Goal: Information Seeking & Learning: Find specific page/section

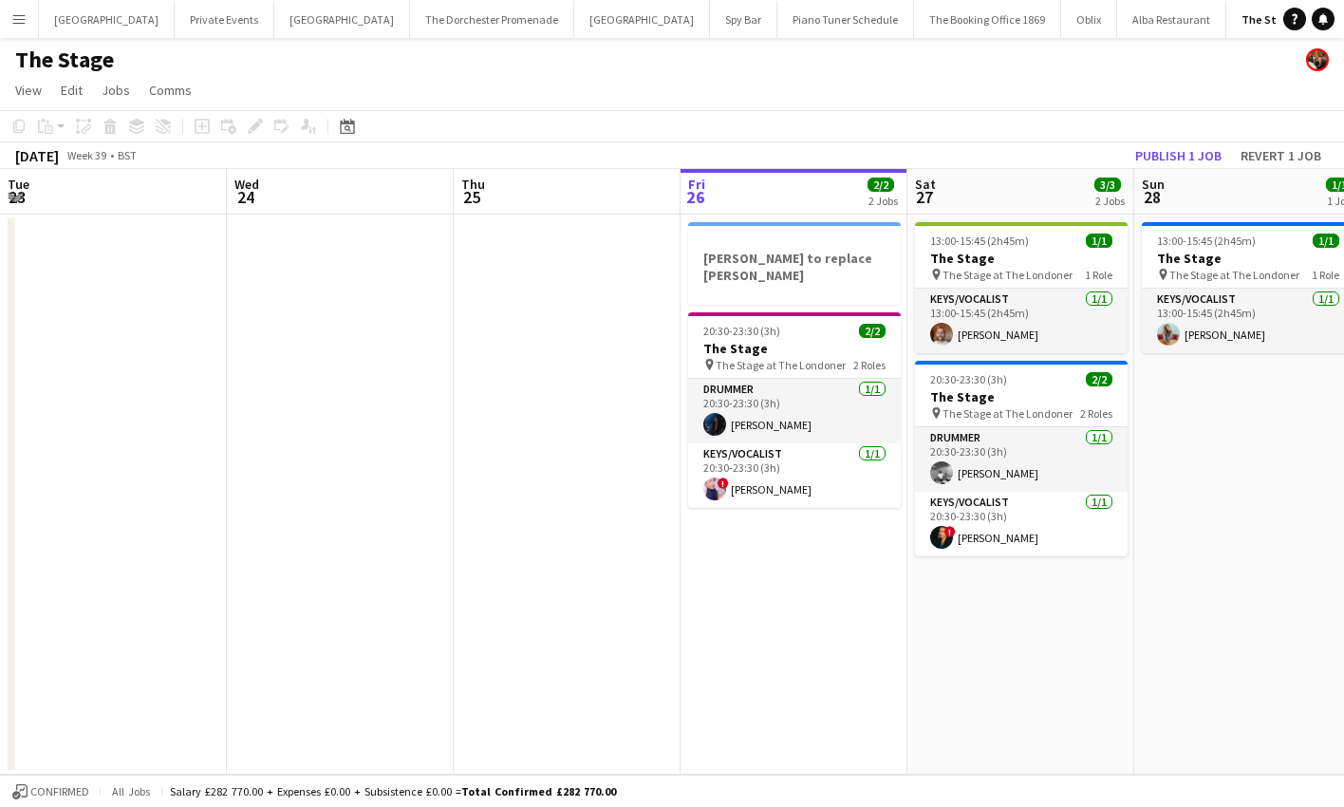
scroll to position [0, 454]
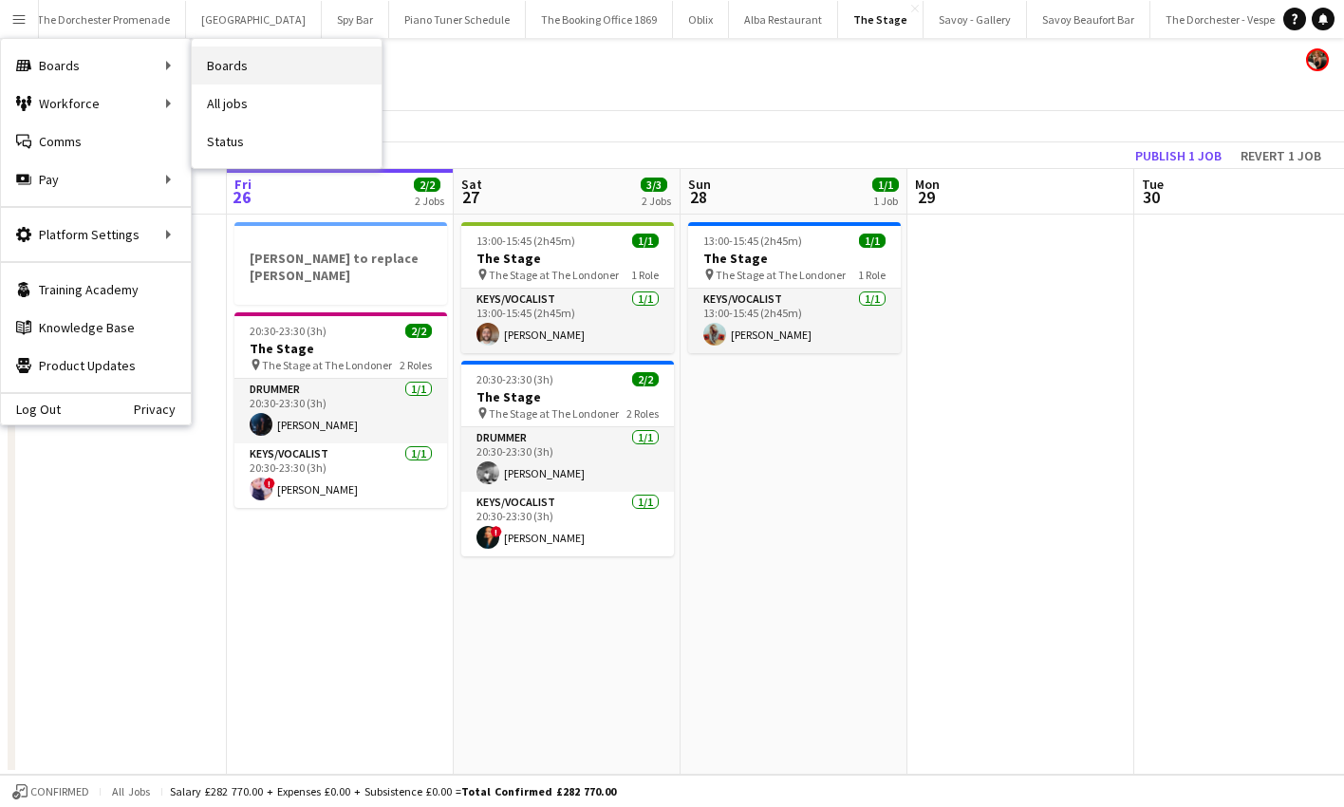
click at [251, 74] on link "Boards" at bounding box center [287, 66] width 190 height 38
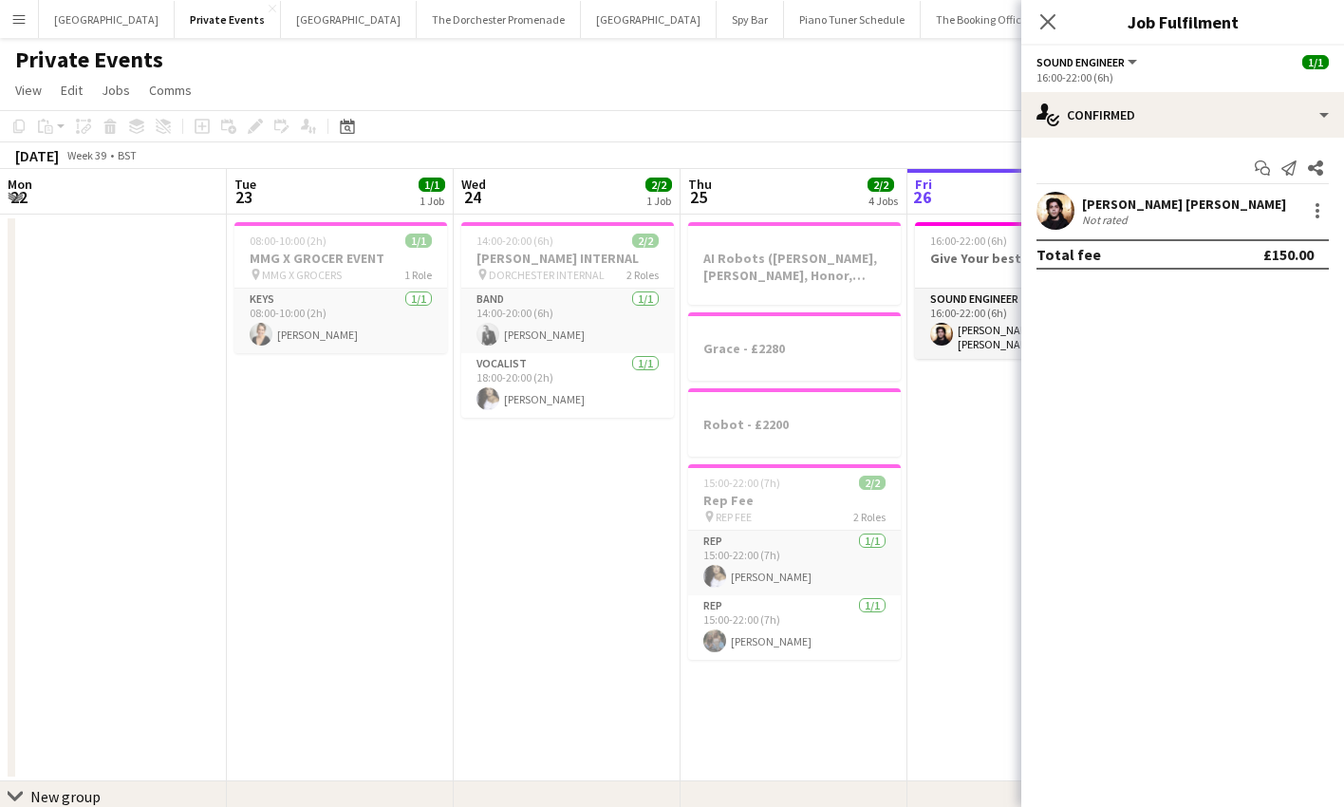
scroll to position [0, 454]
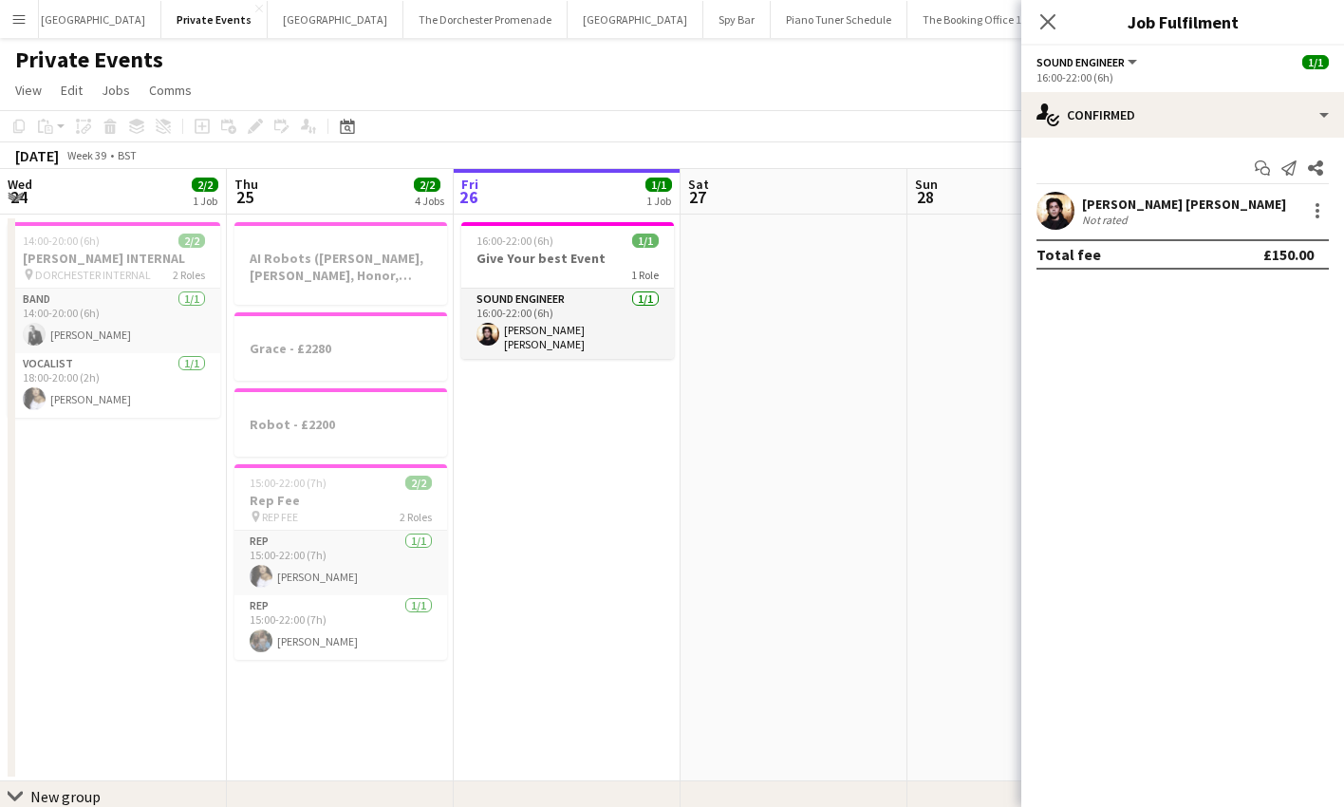
click at [24, 13] on app-icon "Menu" at bounding box center [18, 18] width 15 height 15
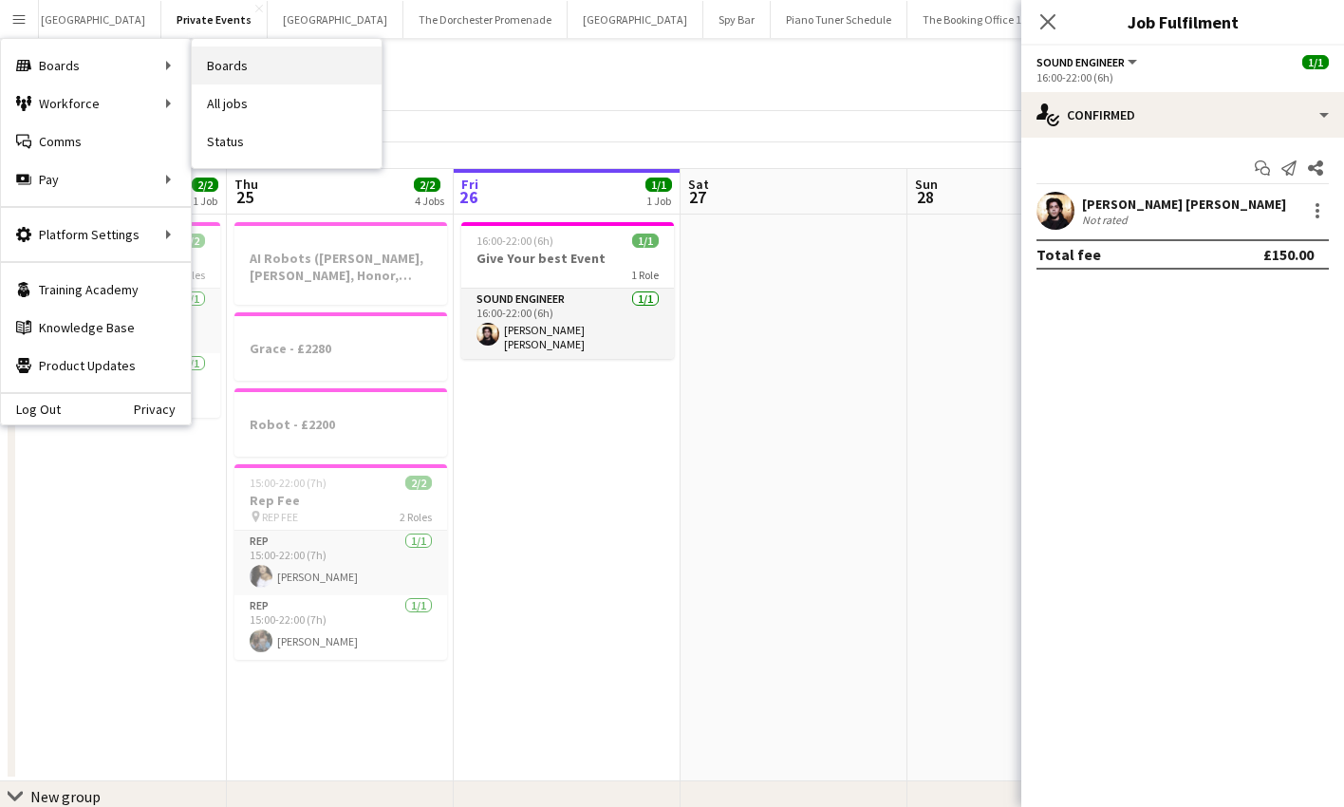
click at [268, 58] on link "Boards" at bounding box center [287, 66] width 190 height 38
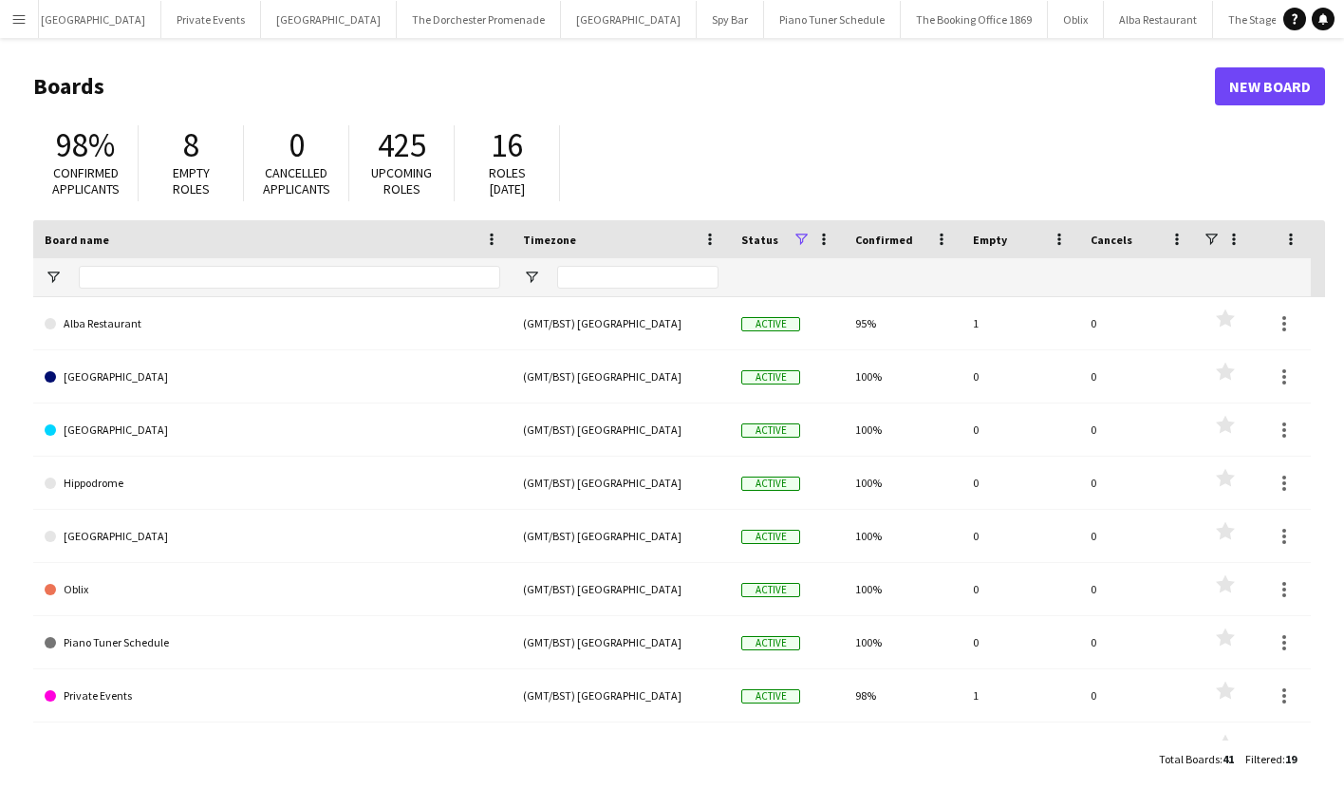
click at [29, 18] on button "Menu" at bounding box center [19, 19] width 38 height 38
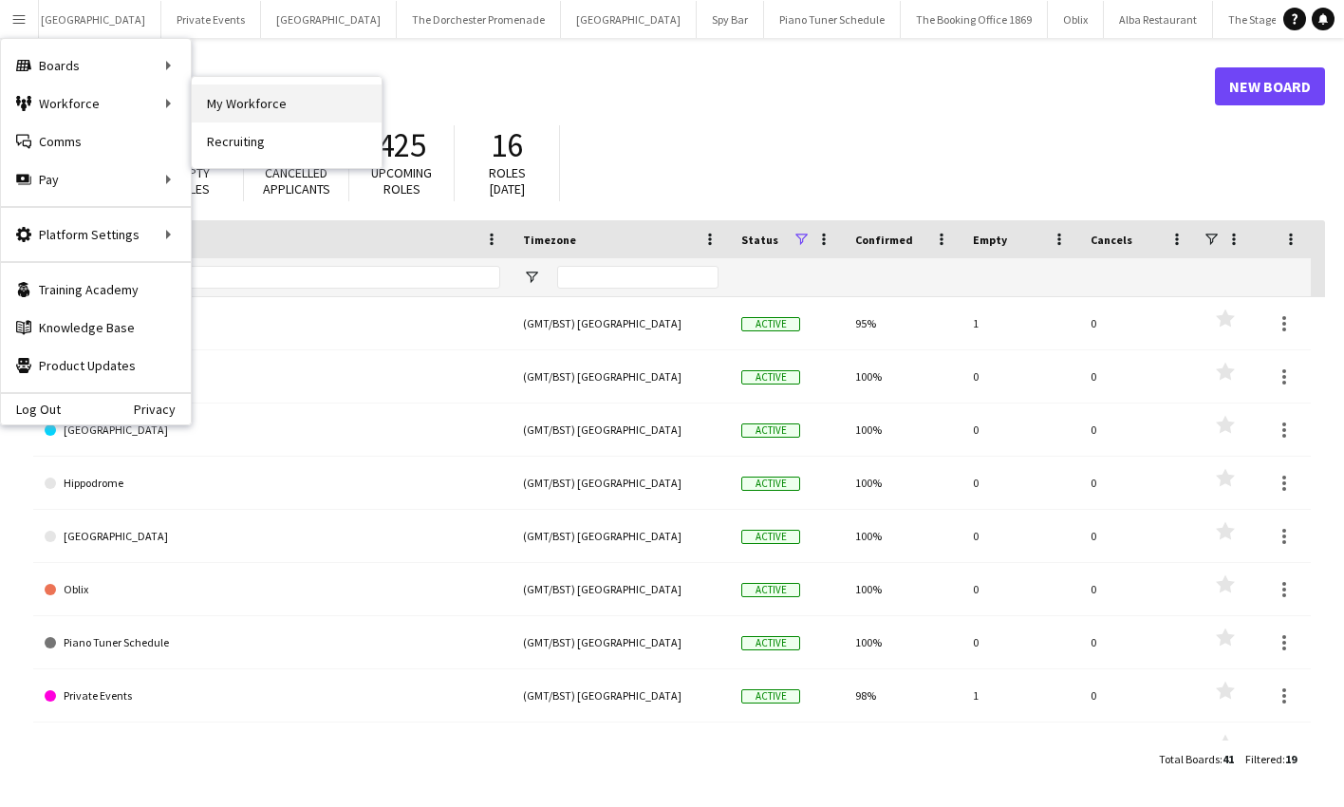
click at [256, 107] on link "My Workforce" at bounding box center [287, 103] width 190 height 38
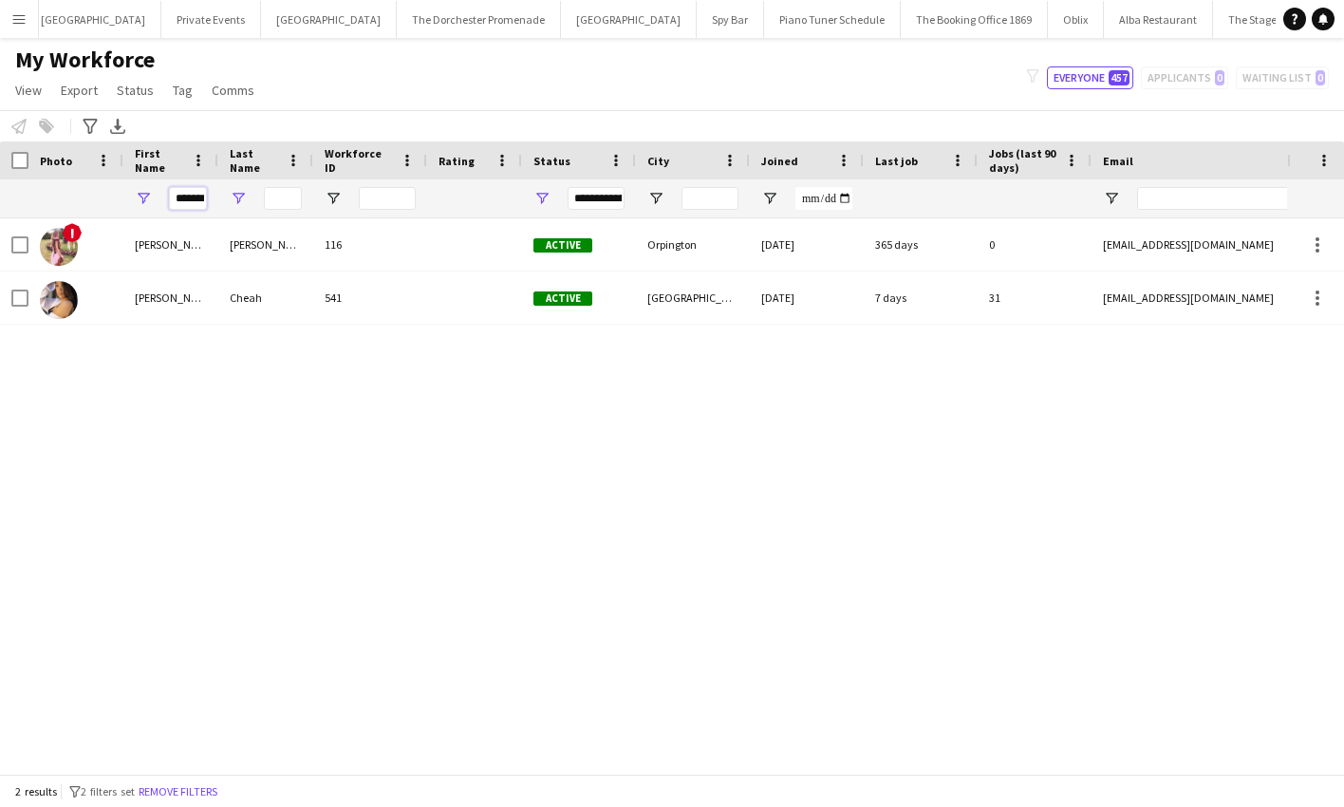
scroll to position [0, 9]
drag, startPoint x: 173, startPoint y: 195, endPoint x: 261, endPoint y: 197, distance: 88.3
click at [261, 197] on div "*******" at bounding box center [1015, 198] width 2030 height 38
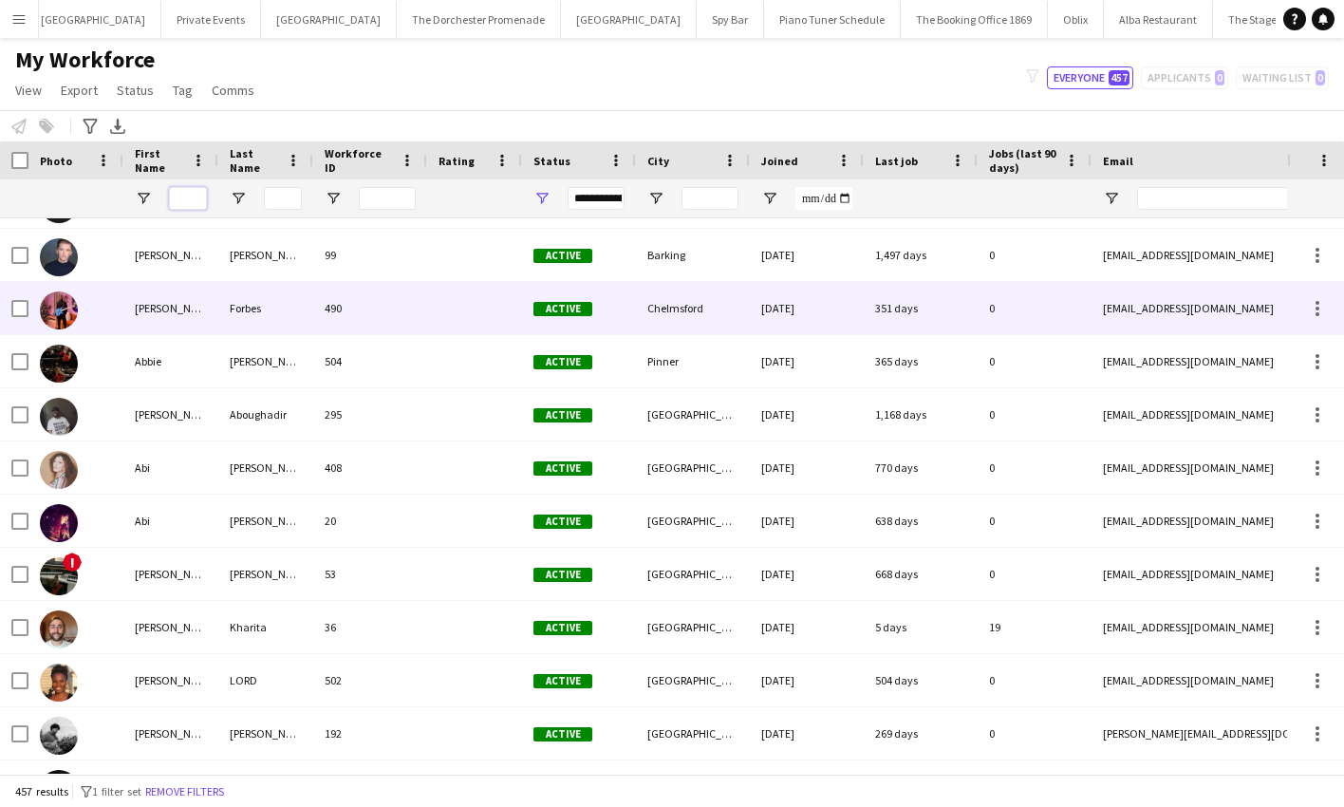
scroll to position [1419, 0]
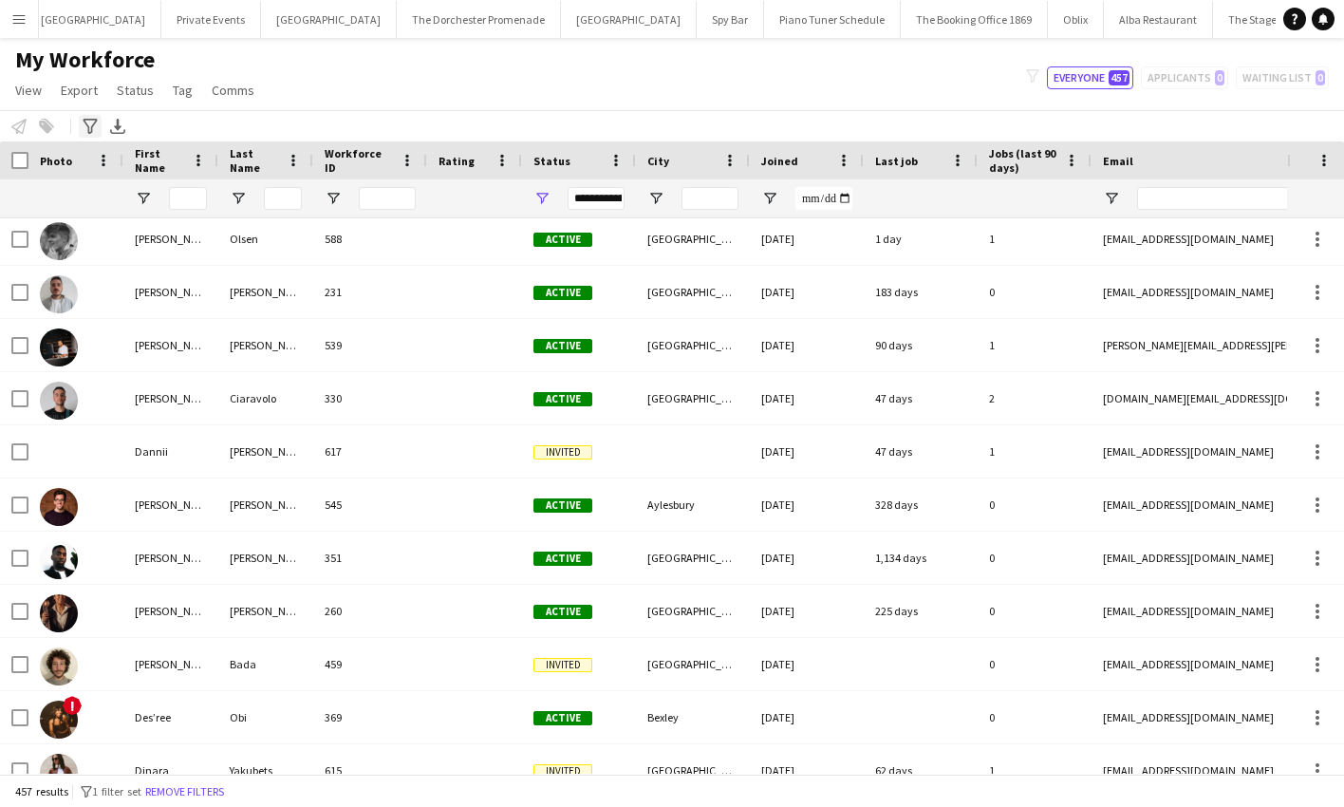
click at [89, 122] on icon "Advanced filters" at bounding box center [90, 126] width 15 height 15
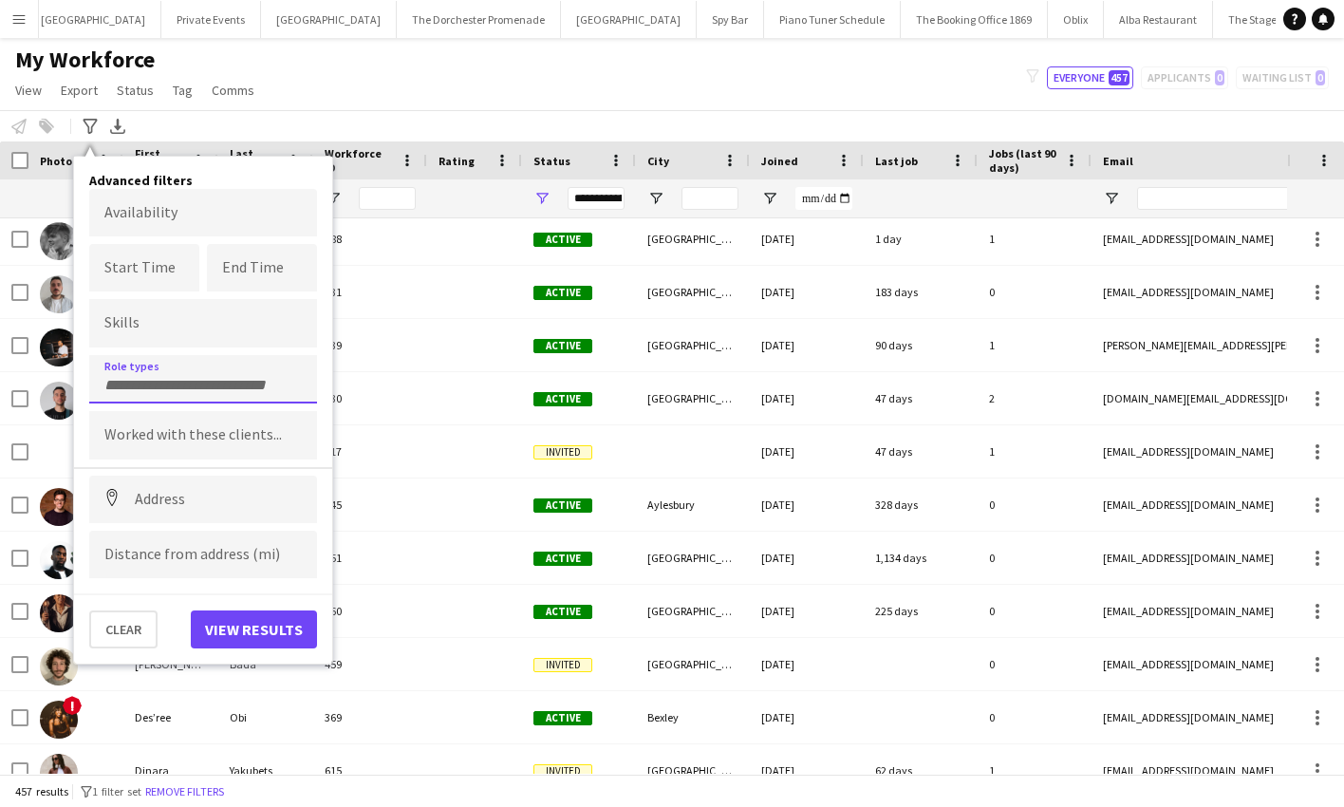
click at [137, 371] on div at bounding box center [203, 379] width 228 height 48
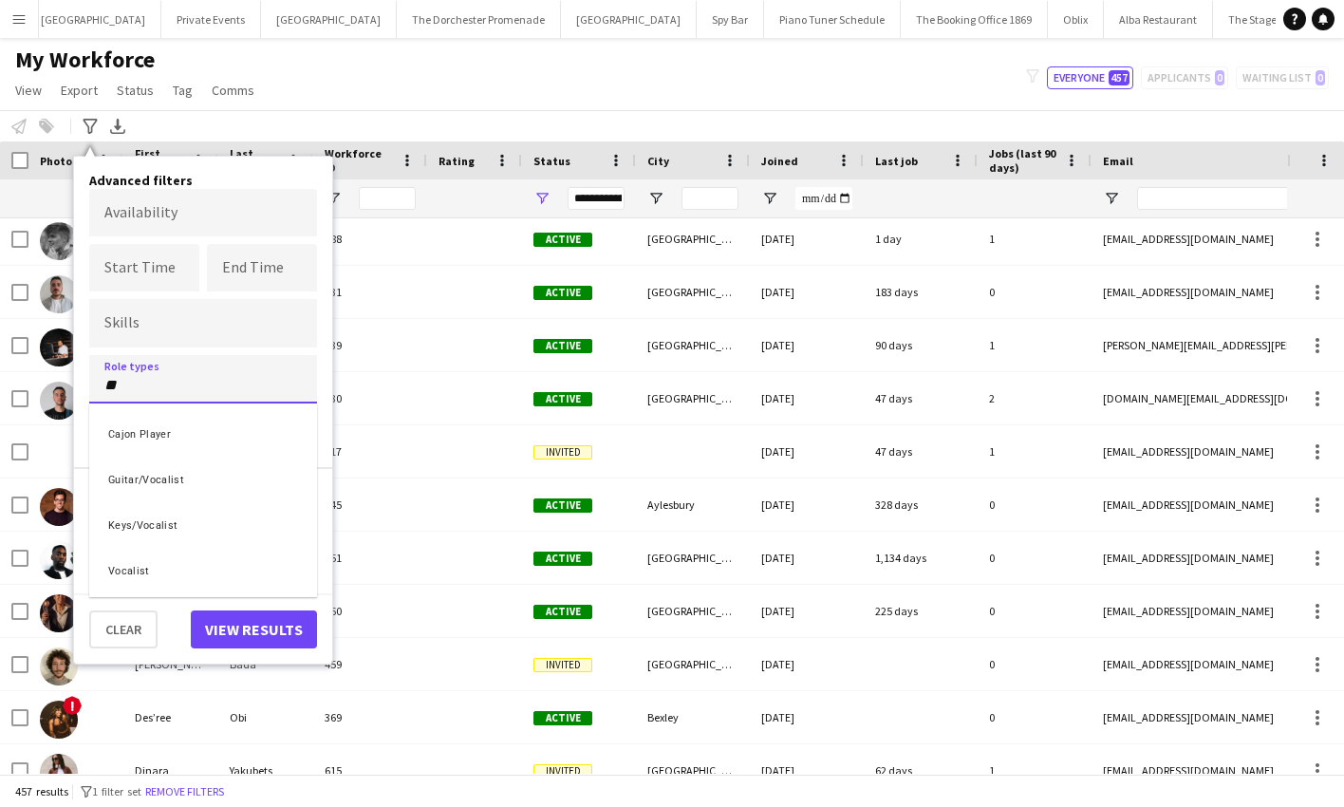
type input "*"
type input "***"
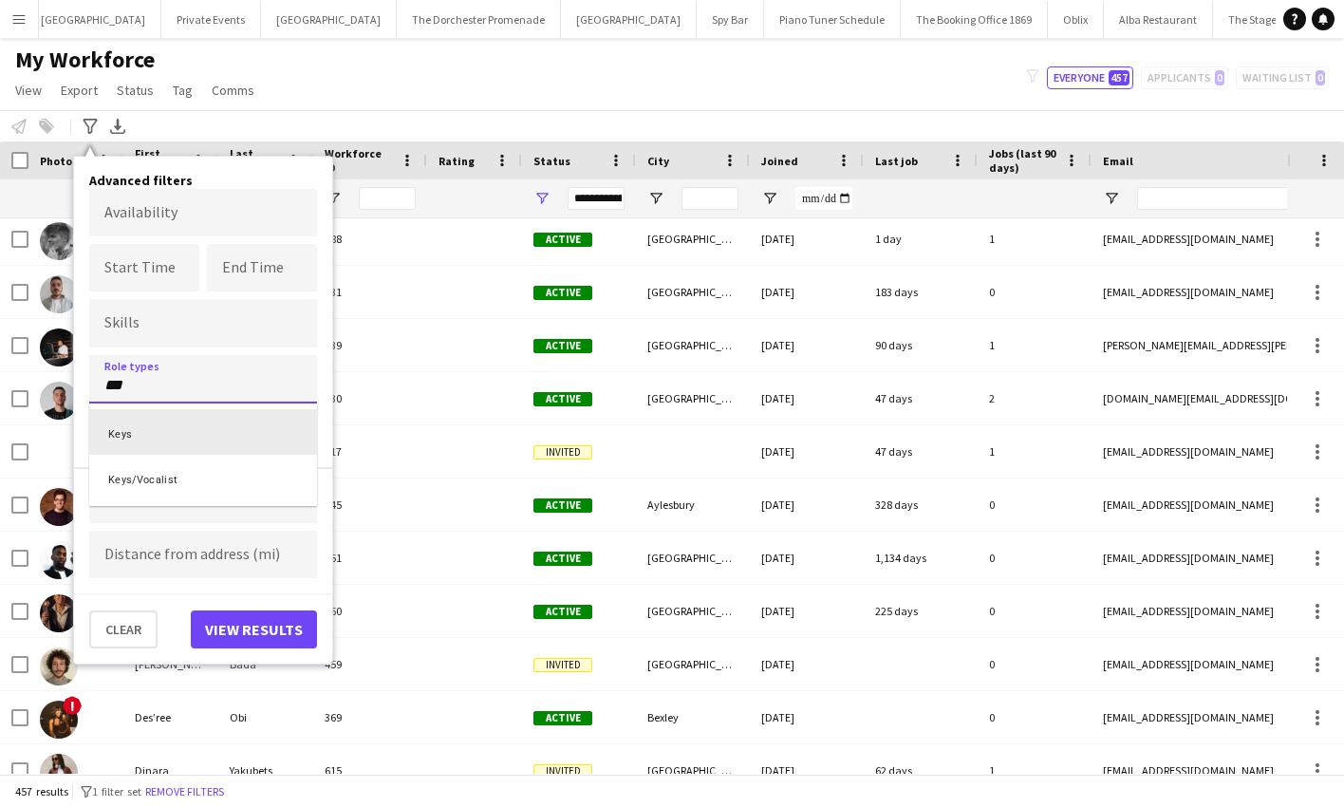
click at [139, 426] on div "Keys" at bounding box center [203, 432] width 228 height 46
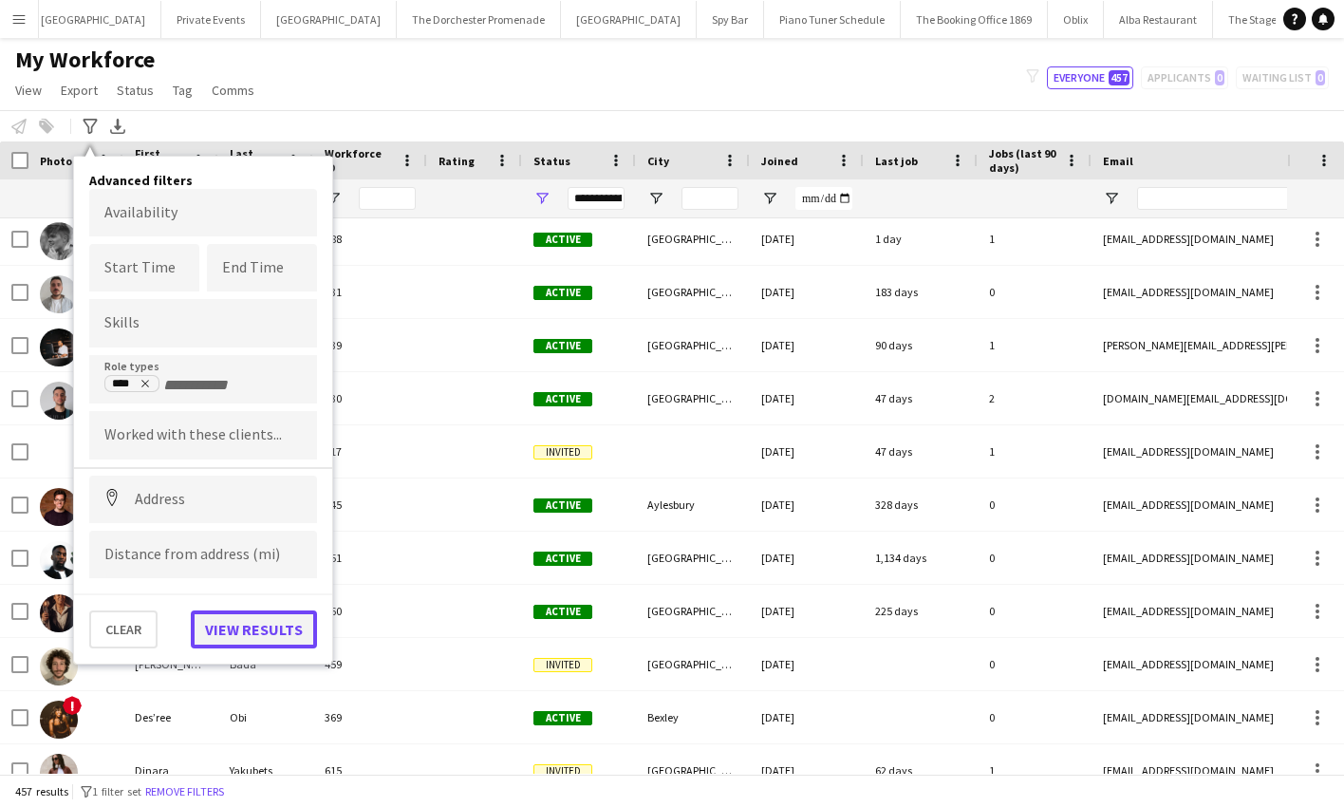
click at [243, 625] on button "View results" at bounding box center [254, 629] width 126 height 38
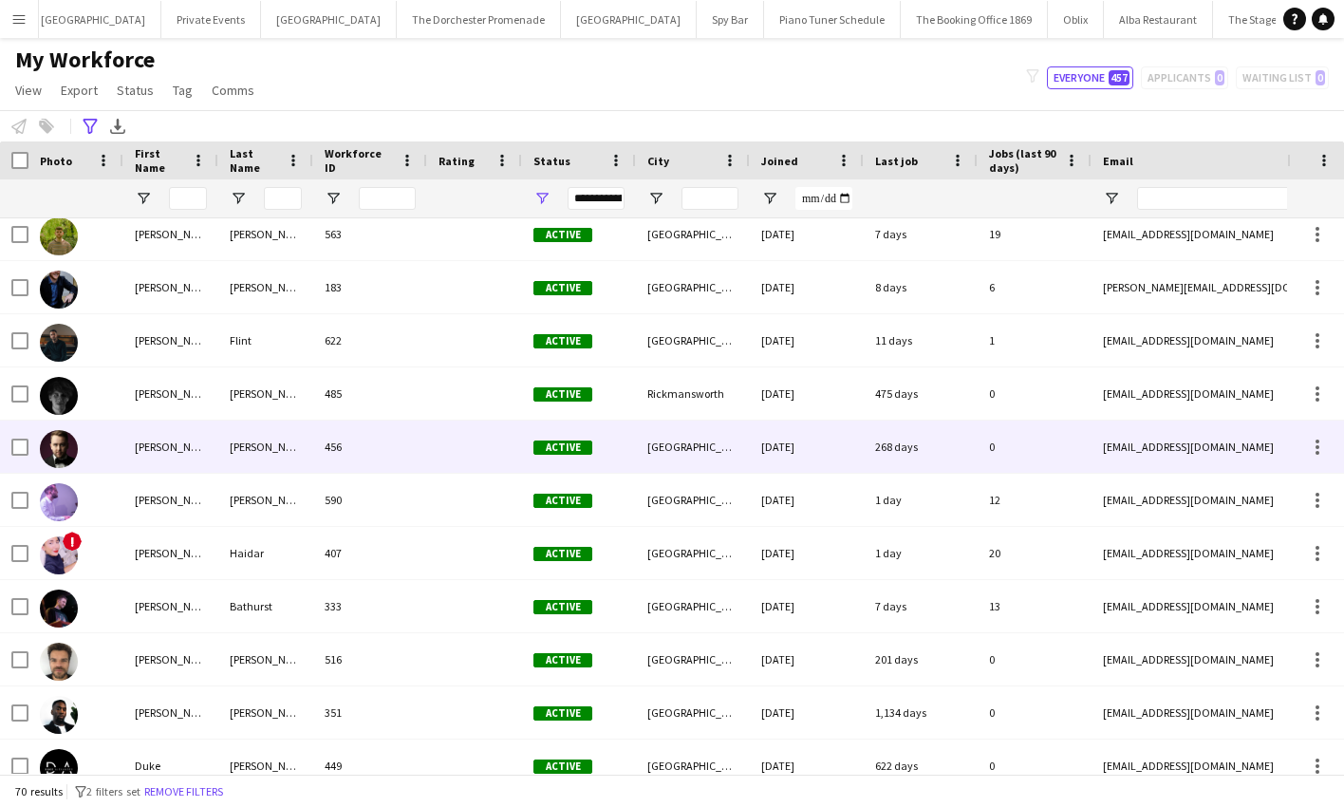
click at [313, 446] on div "456" at bounding box center [370, 447] width 114 height 52
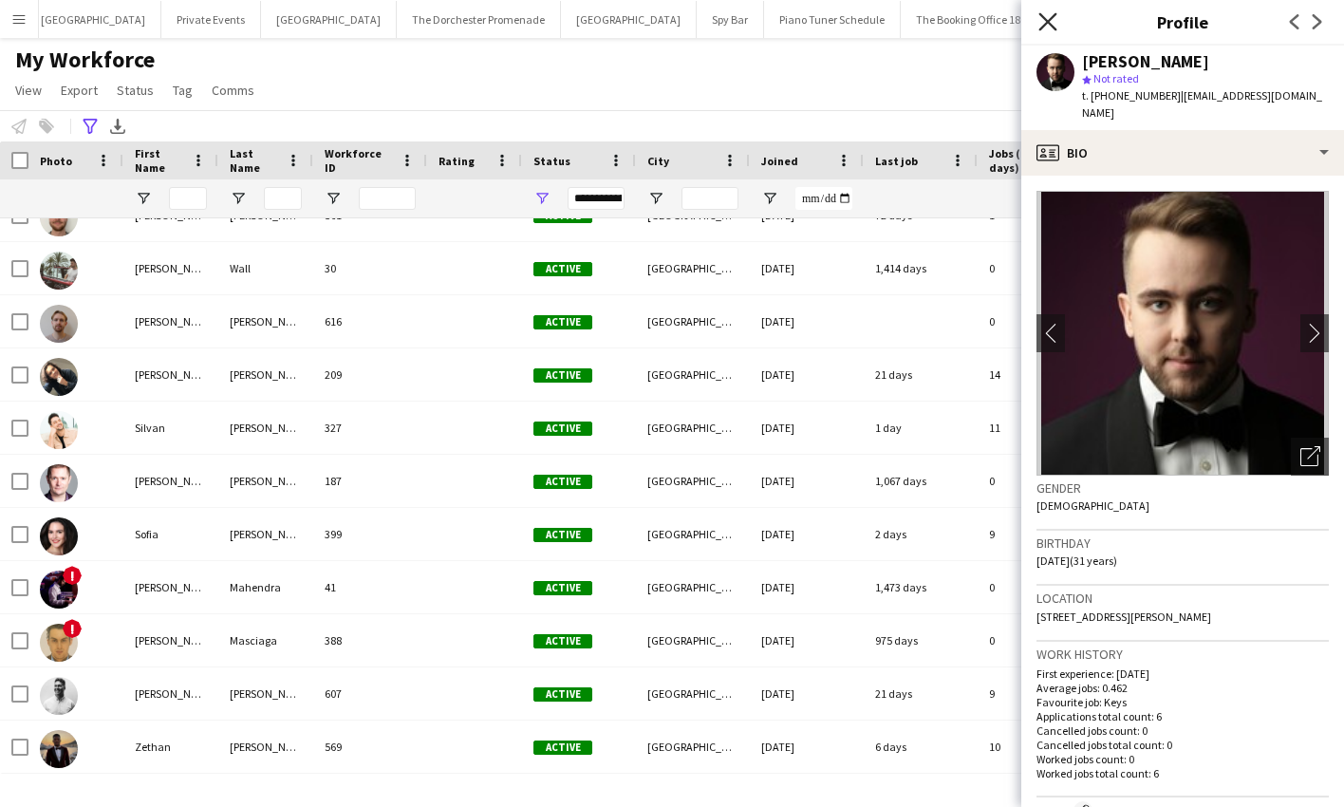
click at [1046, 25] on icon at bounding box center [1048, 21] width 18 height 18
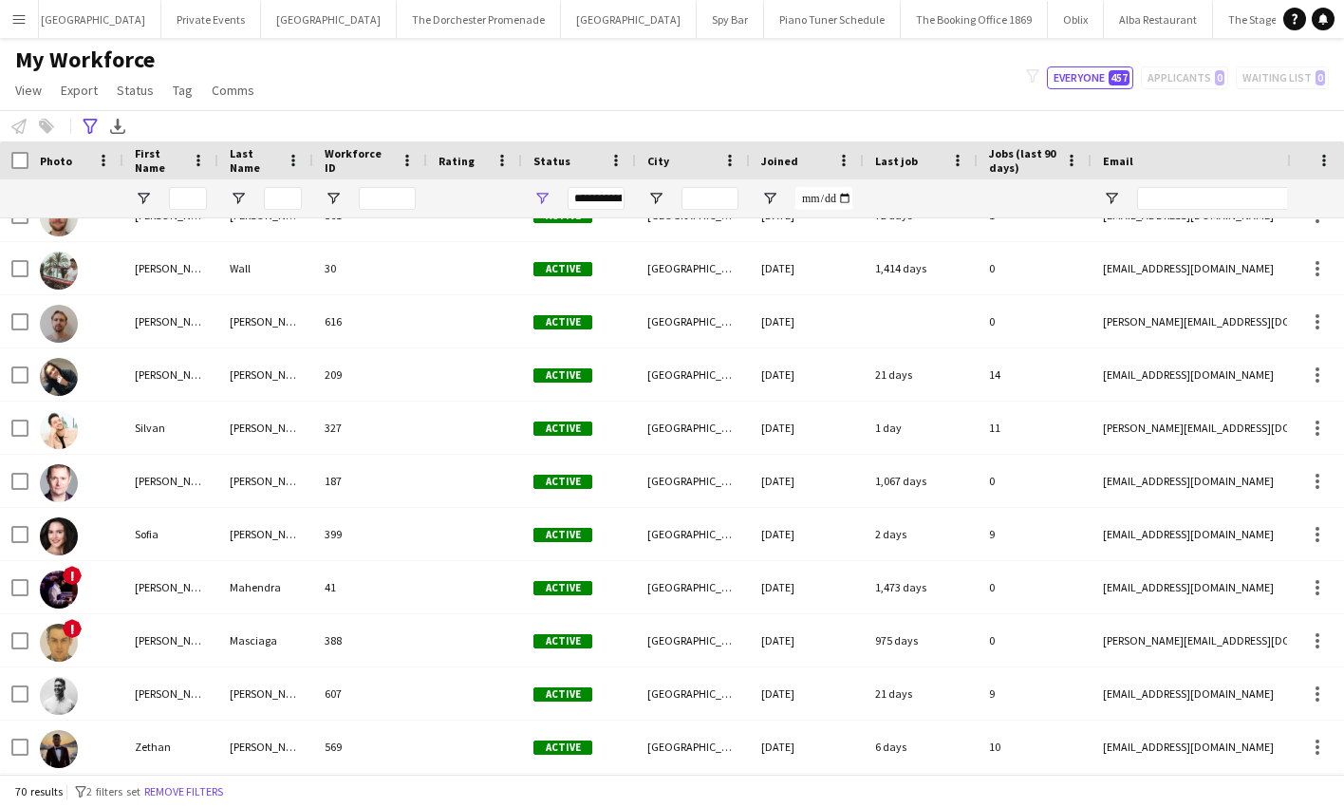
click at [25, 24] on app-icon "Menu" at bounding box center [18, 18] width 15 height 15
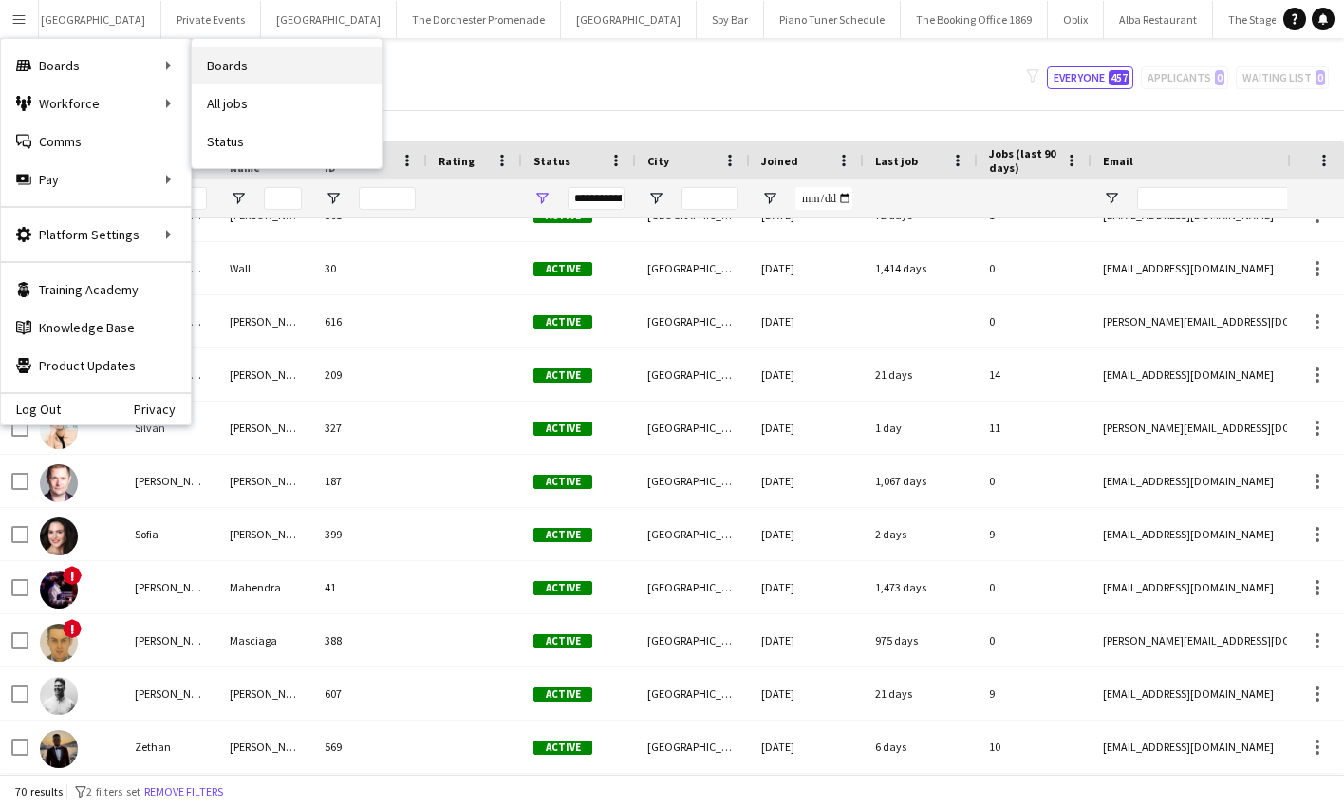
click at [328, 79] on link "Boards" at bounding box center [287, 66] width 190 height 38
